Goal: Find contact information: Find contact information

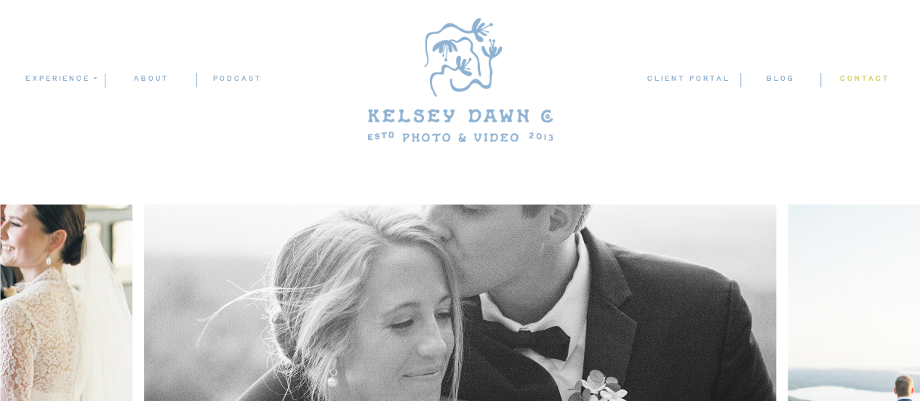
click at [855, 81] on nav "contact" at bounding box center [864, 79] width 51 height 15
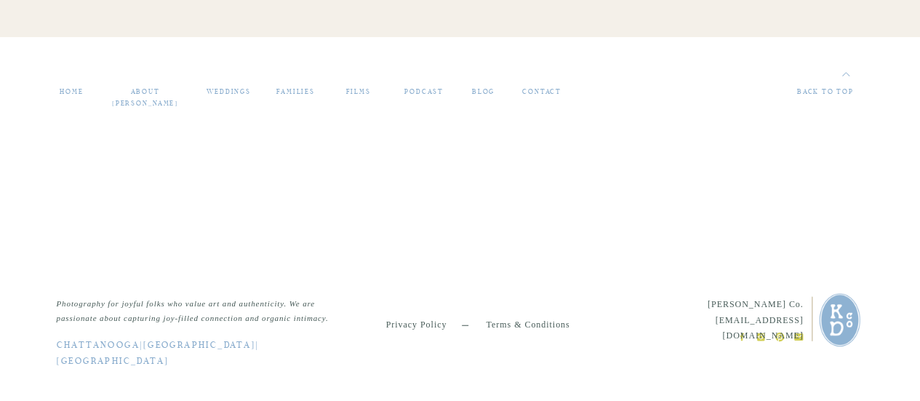
scroll to position [1759, 0]
